Goal: Transaction & Acquisition: Purchase product/service

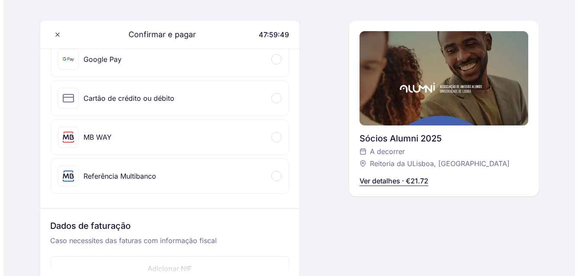
scroll to position [173, 0]
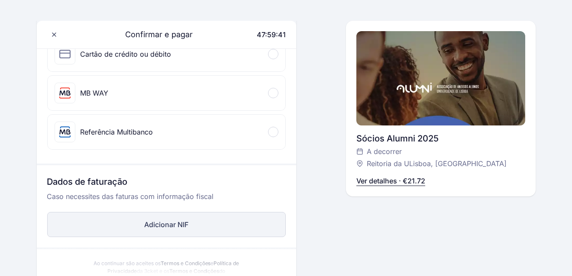
click at [160, 225] on button "Adicionar NIF" at bounding box center [166, 224] width 239 height 25
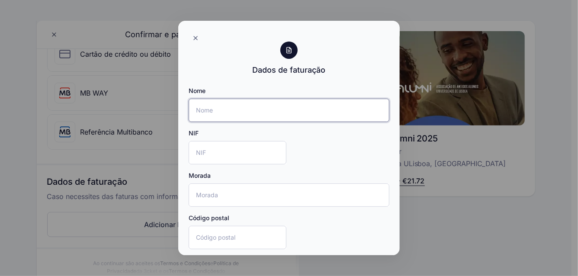
click at [198, 107] on input "Nome" at bounding box center [289, 110] width 201 height 23
type input "[PERSON_NAME]"
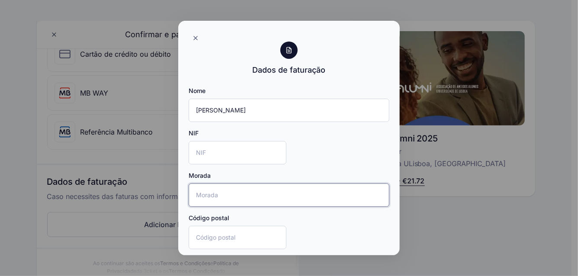
type input "[STREET_ADDRESS]"
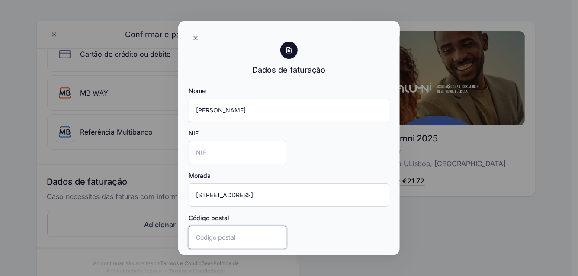
type input "1600-675"
type input "[GEOGRAPHIC_DATA]"
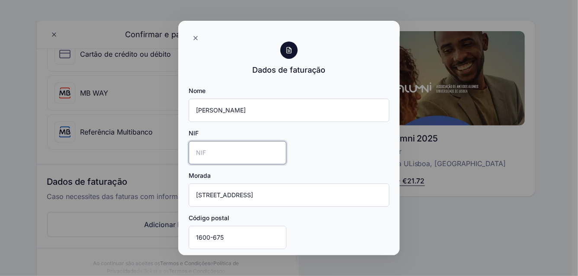
click at [201, 155] on input "NIF" at bounding box center [238, 152] width 98 height 23
type input "123273668"
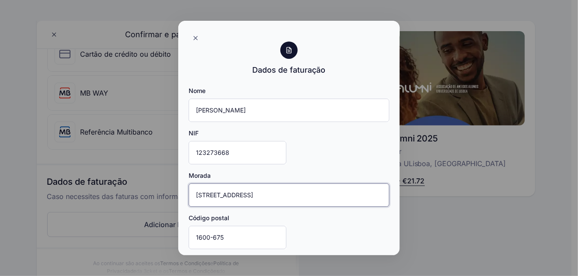
click at [316, 197] on input "[STREET_ADDRESS]" at bounding box center [289, 195] width 201 height 23
type input "[STREET_ADDRESS]"
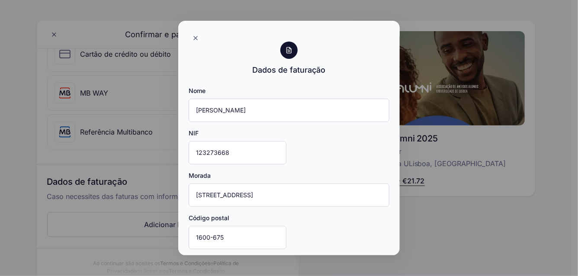
click at [355, 231] on div "Nome [PERSON_NAME] NIF 123273668 Morada [STREET_ADDRESS]" at bounding box center [289, 193] width 201 height 212
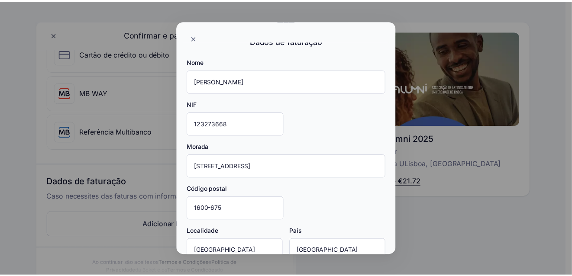
scroll to position [81, 0]
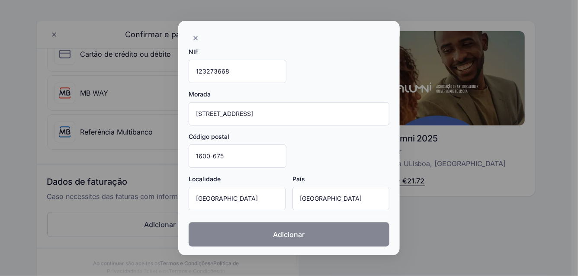
click at [293, 236] on span "Adicionar" at bounding box center [290, 234] width 32 height 10
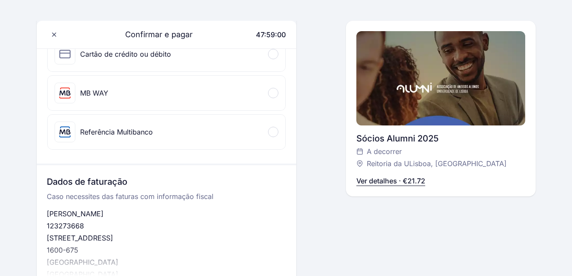
click at [88, 133] on div "Referência Multibanco" at bounding box center [117, 132] width 73 height 10
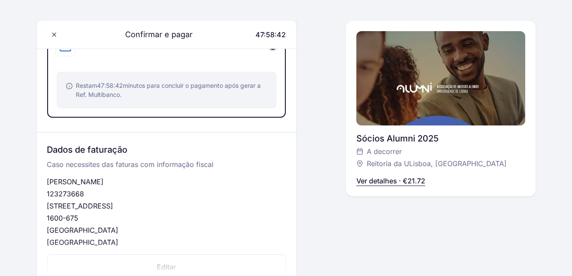
scroll to position [442, 0]
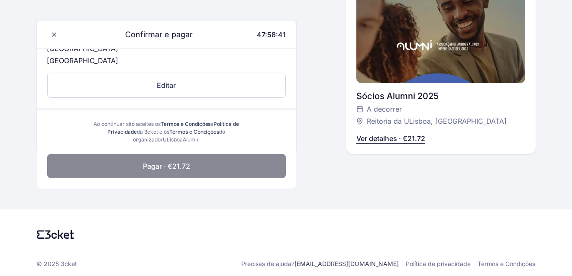
click at [208, 165] on button "Pagar · €21.72" at bounding box center [166, 166] width 239 height 24
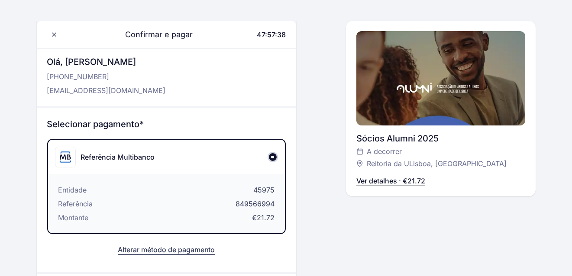
scroll to position [0, 0]
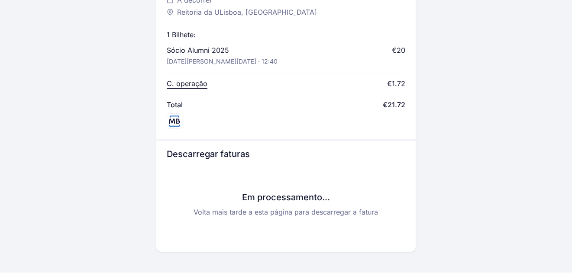
scroll to position [390, 0]
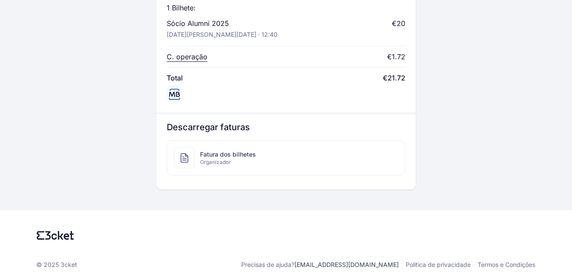
scroll to position [415, 0]
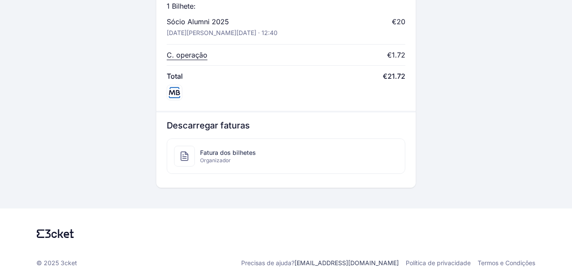
click at [182, 152] on icon at bounding box center [184, 156] width 10 height 10
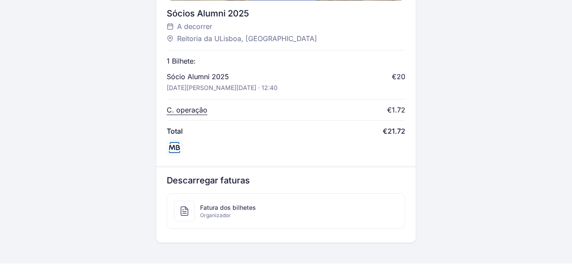
scroll to position [346, 0]
